Goal: Find contact information: Find contact information

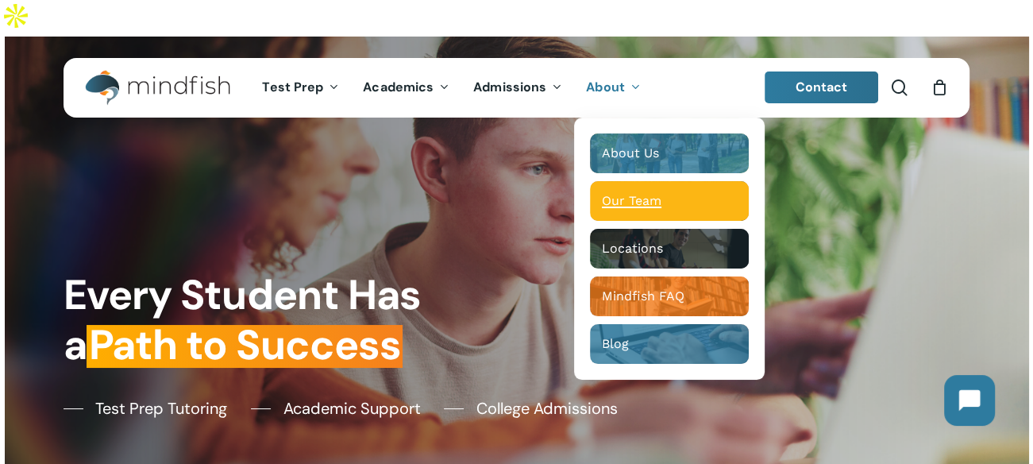
click at [638, 181] on div "Main Menu" at bounding box center [669, 201] width 159 height 40
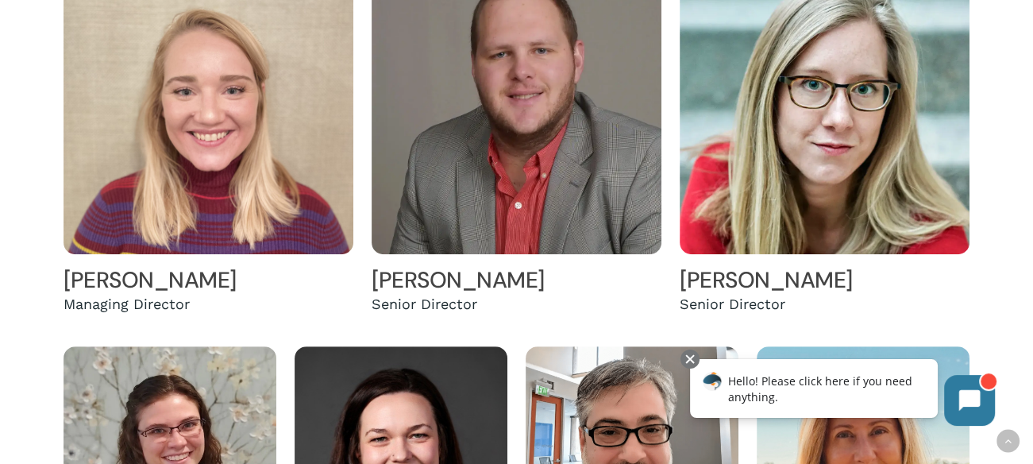
scroll to position [476, 0]
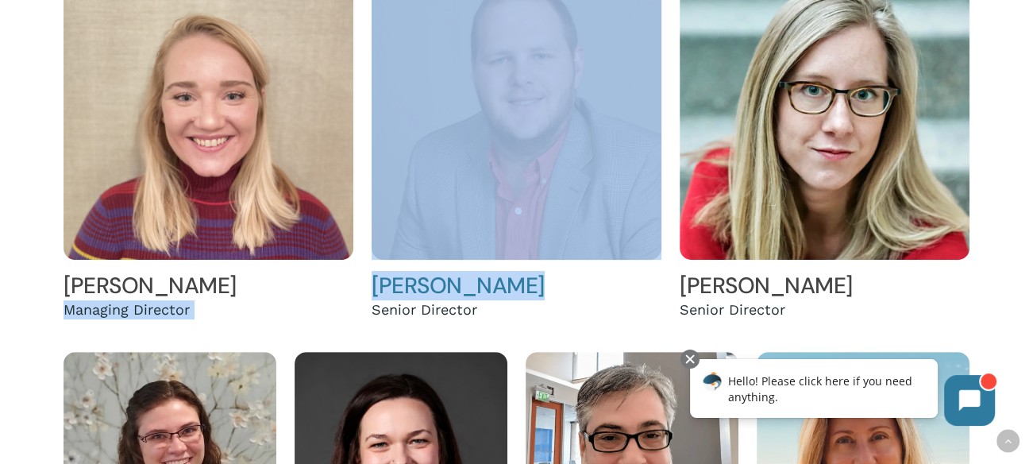
drag, startPoint x: 355, startPoint y: 248, endPoint x: 533, endPoint y: 253, distance: 178.6
click at [533, 253] on div "[PERSON_NAME] Managing Director [PERSON_NAME] Senior Director [PERSON_NAME] Sen…" at bounding box center [516, 144] width 923 height 360
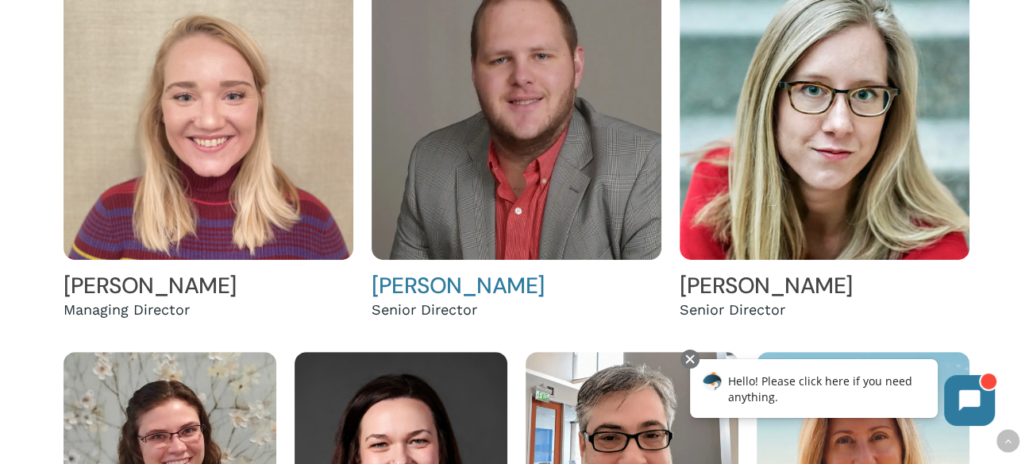
click at [556, 288] on div "[PERSON_NAME] Senior Director" at bounding box center [516, 147] width 290 height 355
drag, startPoint x: 367, startPoint y: 240, endPoint x: 540, endPoint y: 248, distance: 173.2
click at [540, 248] on div "[PERSON_NAME] Senior Director" at bounding box center [517, 144] width 308 height 360
copy link "[PERSON_NAME]"
